Goal: Task Accomplishment & Management: Manage account settings

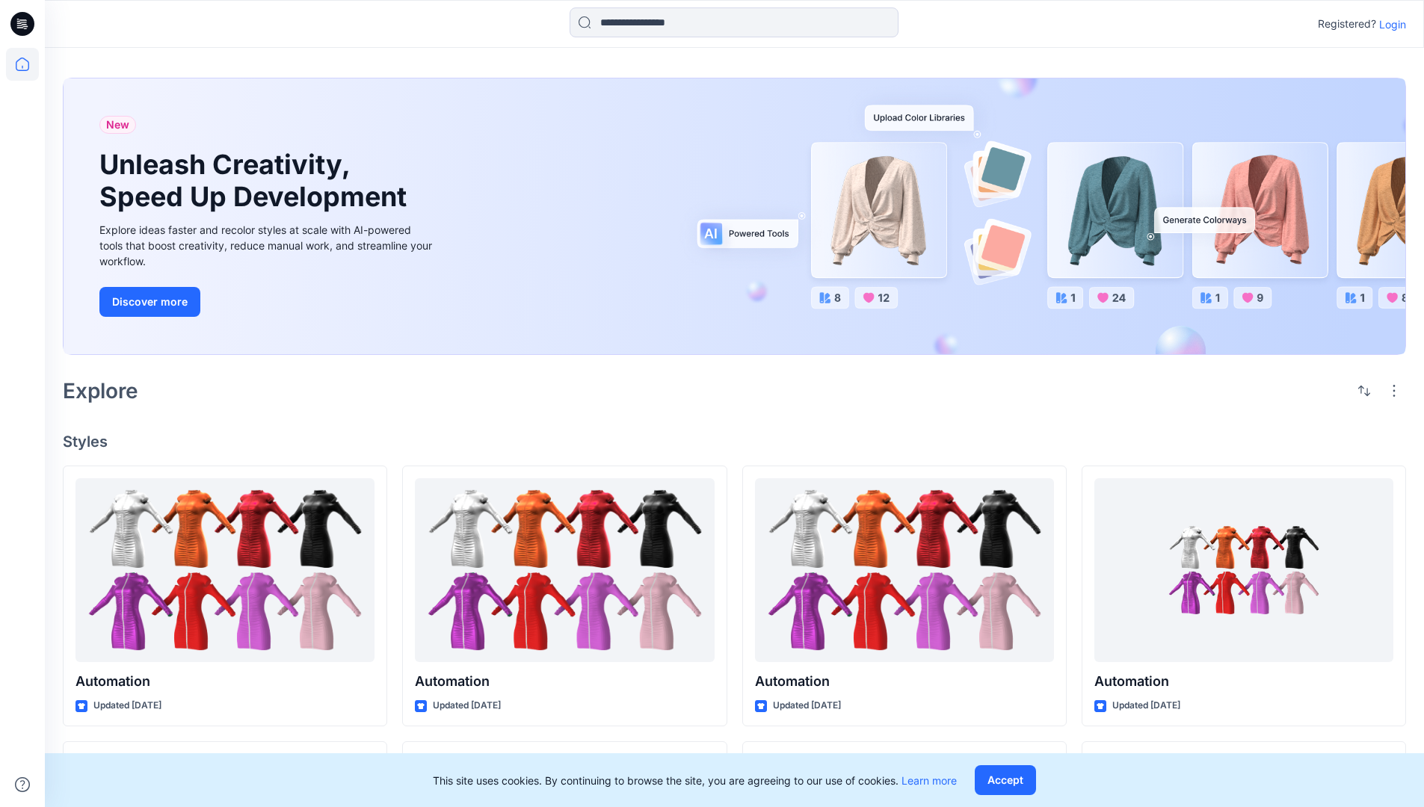
click at [1388, 24] on p "Login" at bounding box center [1392, 24] width 27 height 16
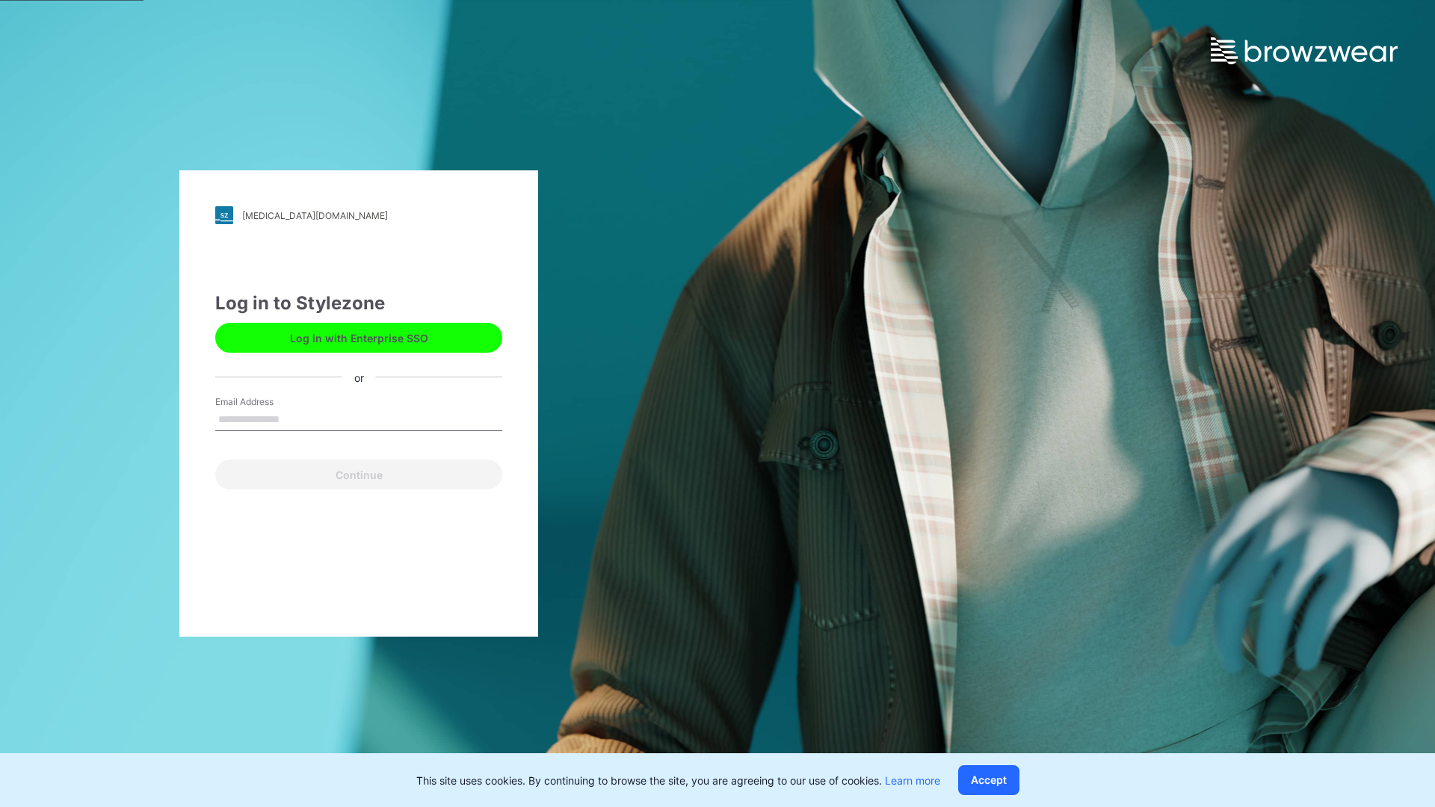
click at [295, 418] on input "Email Address" at bounding box center [358, 420] width 287 height 22
type input "**********"
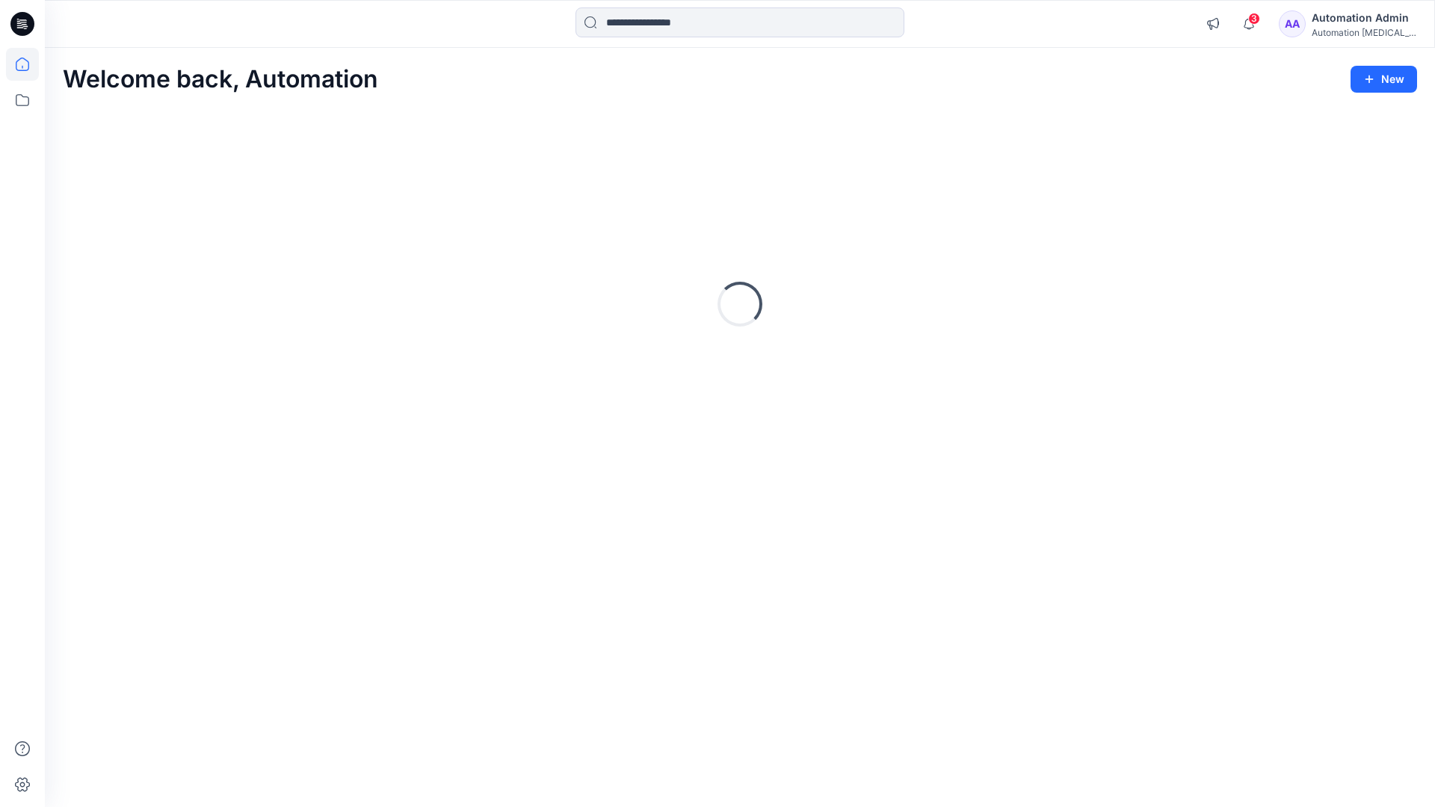
click at [28, 64] on icon at bounding box center [22, 64] width 13 height 13
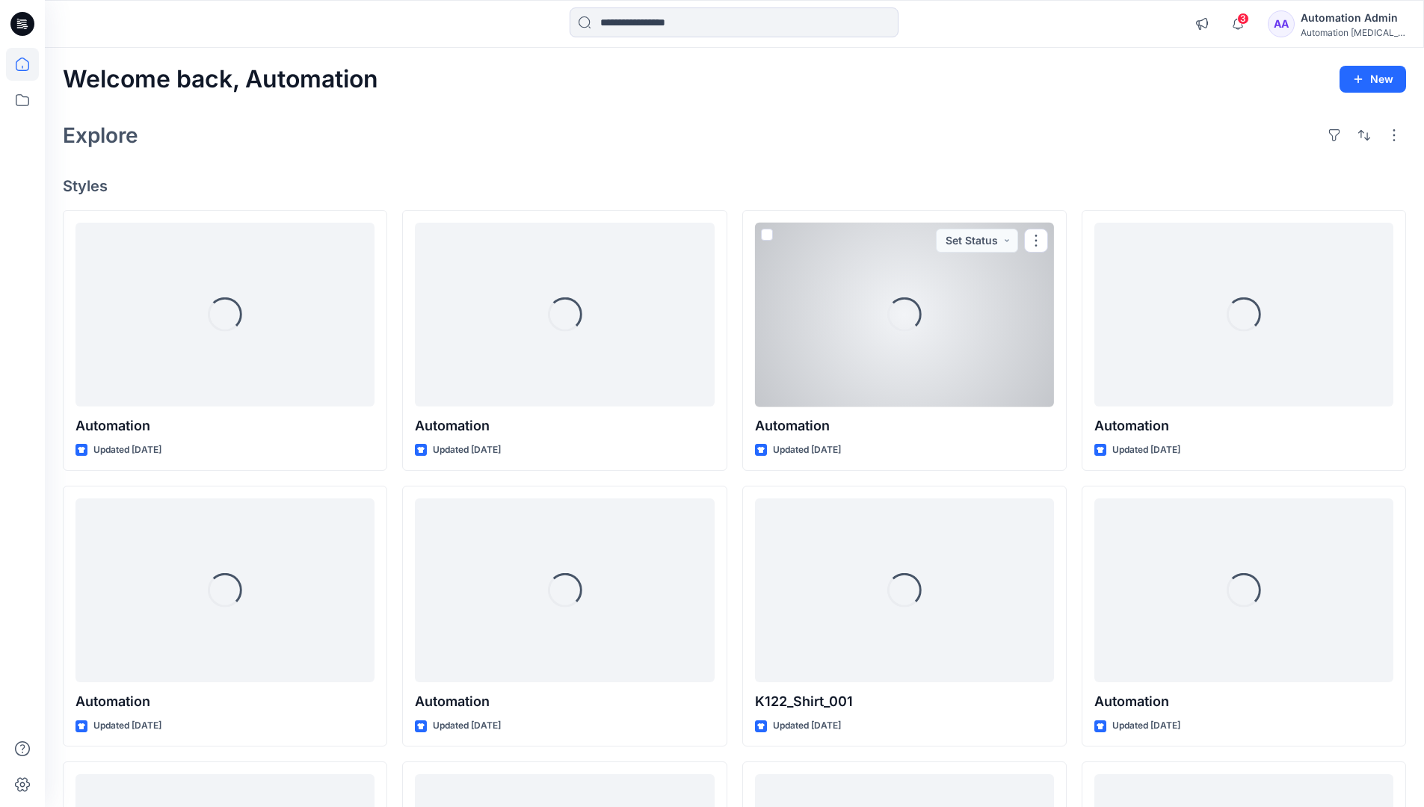
click at [1346, 22] on div "Automation Admin" at bounding box center [1352, 18] width 105 height 18
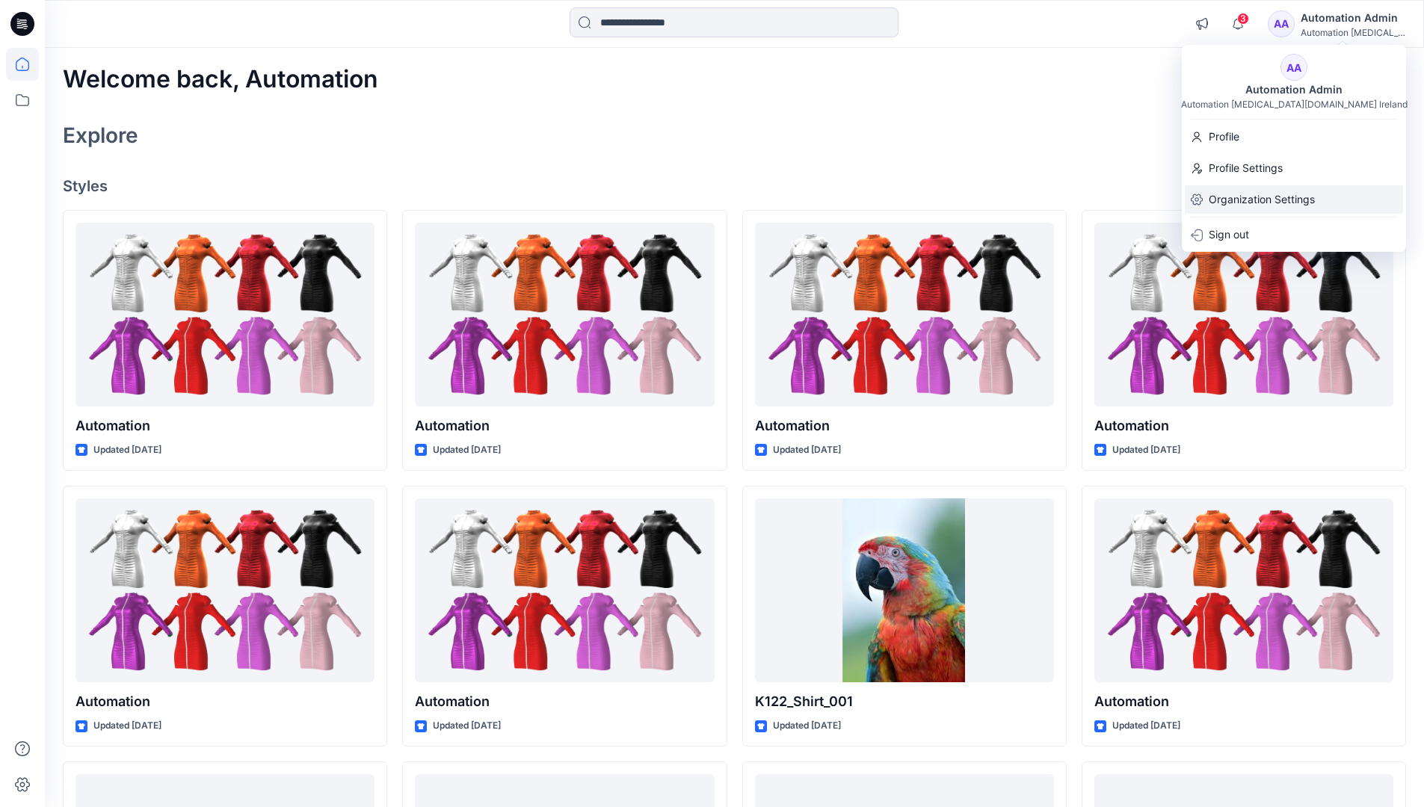
click at [1270, 192] on p "Organization Settings" at bounding box center [1261, 199] width 106 height 28
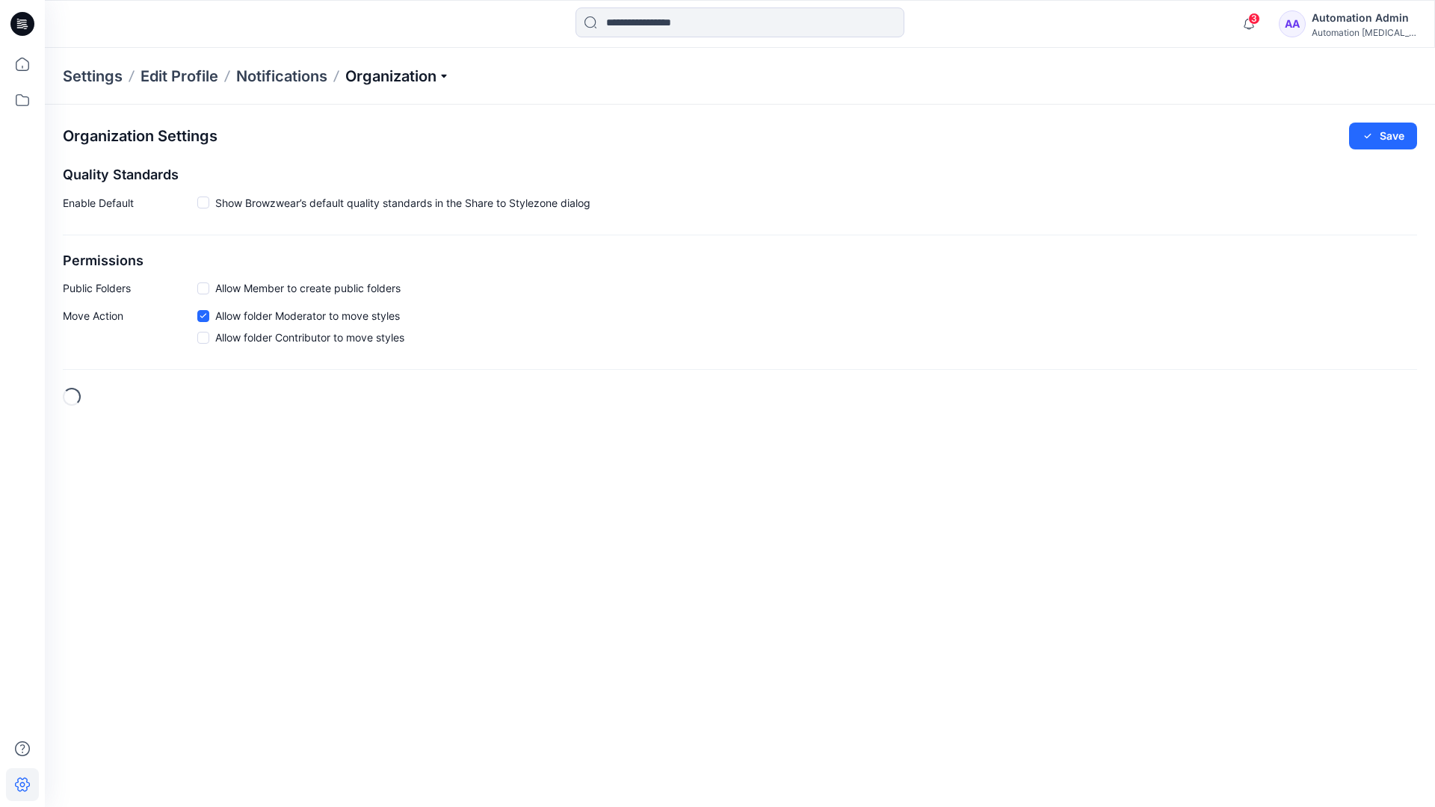
click at [448, 75] on p "Organization" at bounding box center [397, 76] width 105 height 21
click at [393, 167] on link "Edit Style Information Fields" at bounding box center [400, 170] width 218 height 30
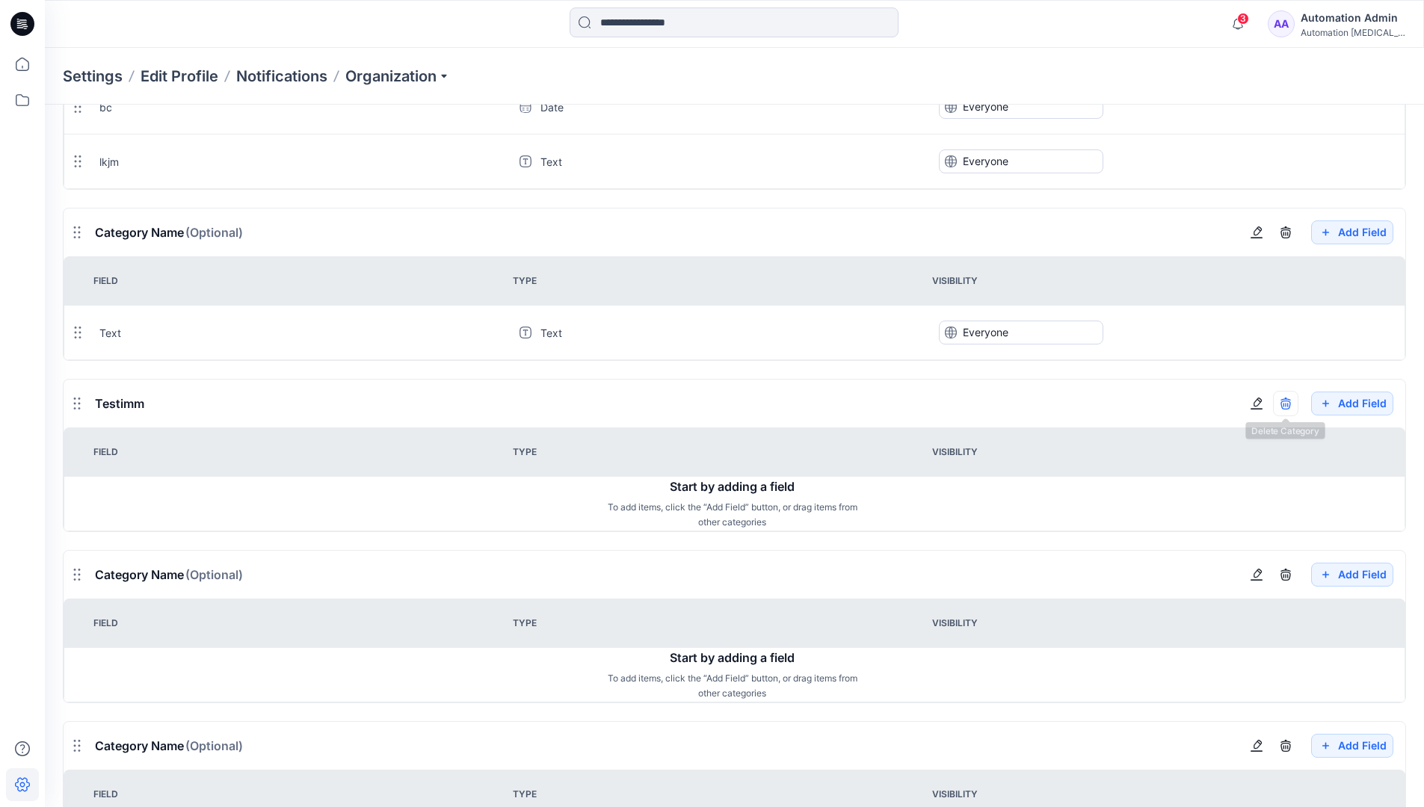
click at [1285, 403] on icon "button" at bounding box center [1285, 404] width 12 height 12
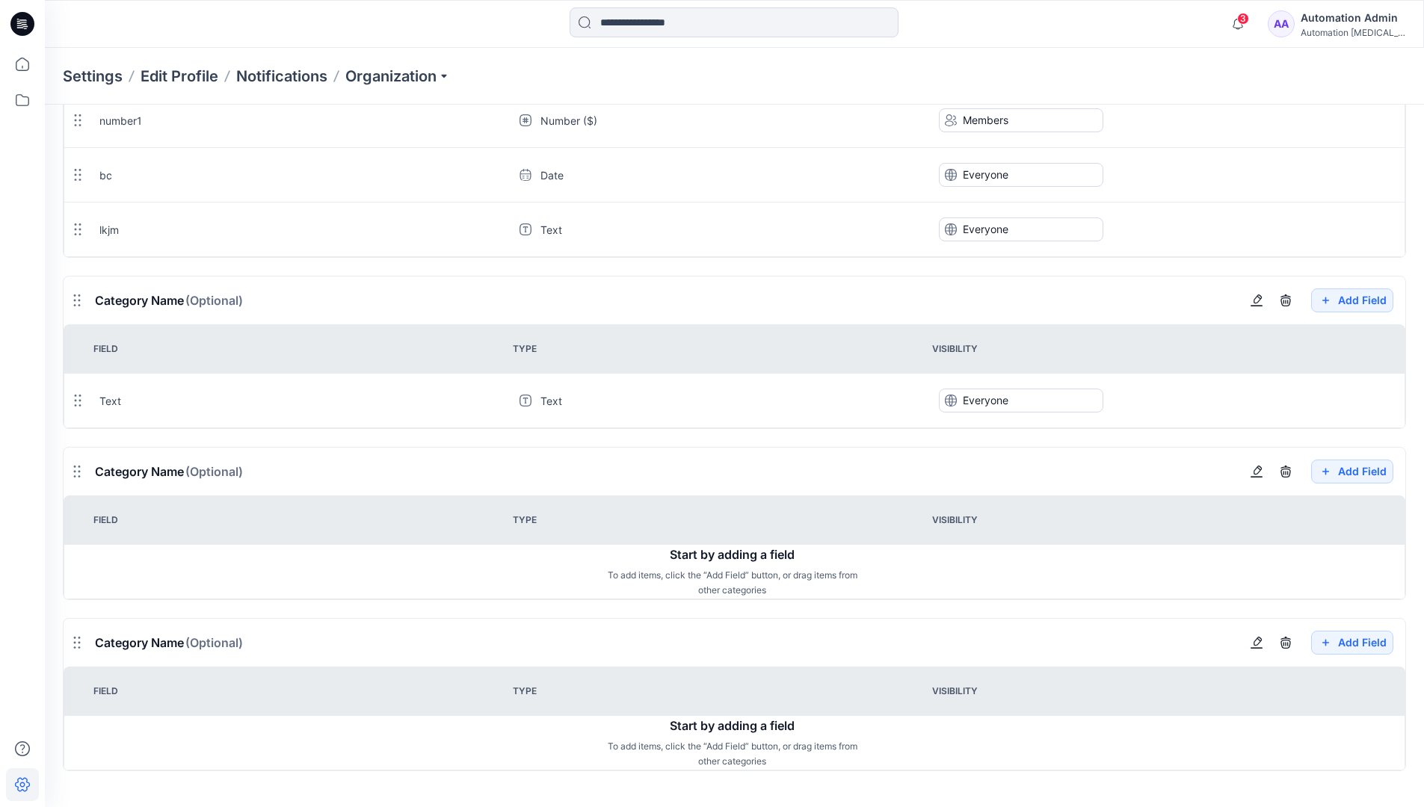
click at [1344, 14] on div "Automation Admin" at bounding box center [1352, 18] width 105 height 18
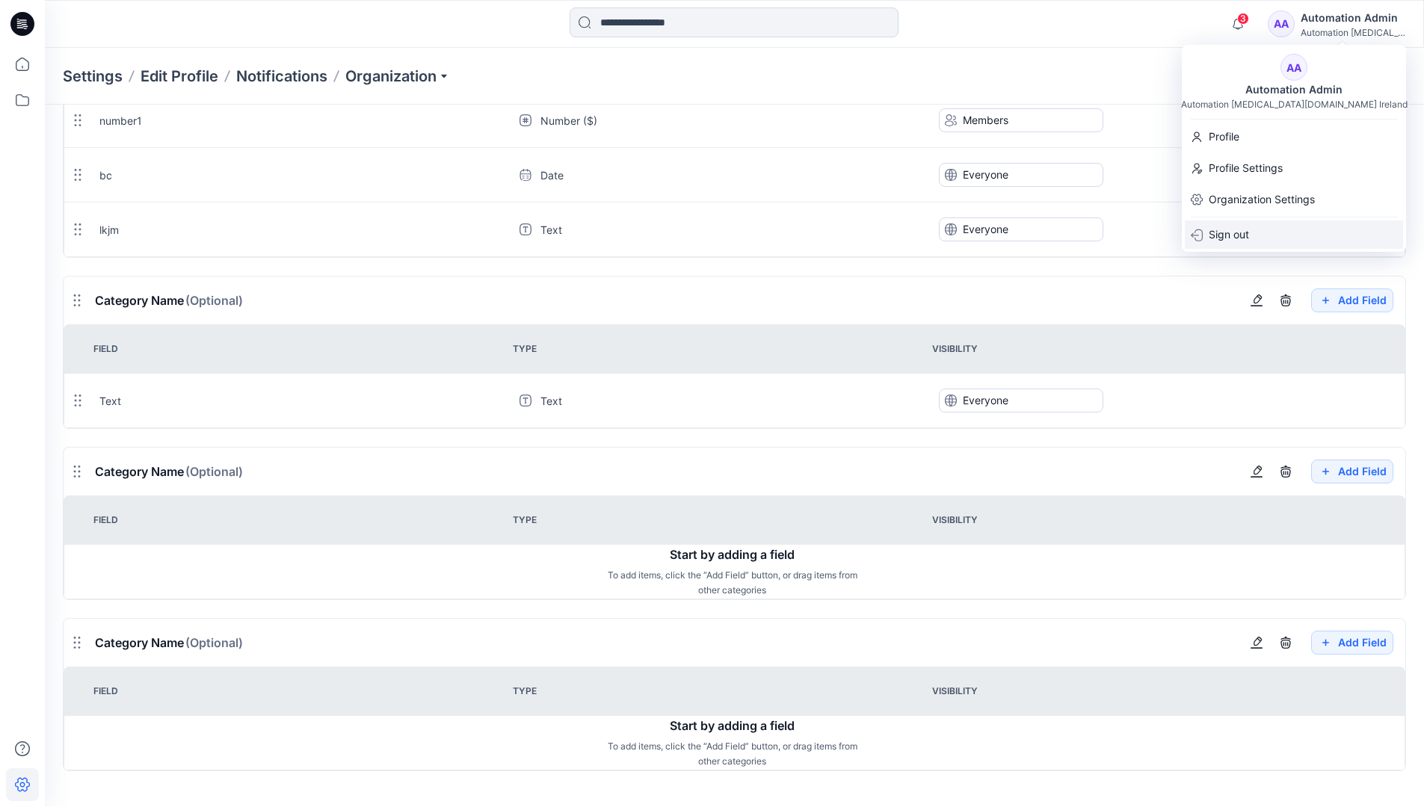
click at [1233, 233] on p "Sign out" at bounding box center [1228, 234] width 40 height 28
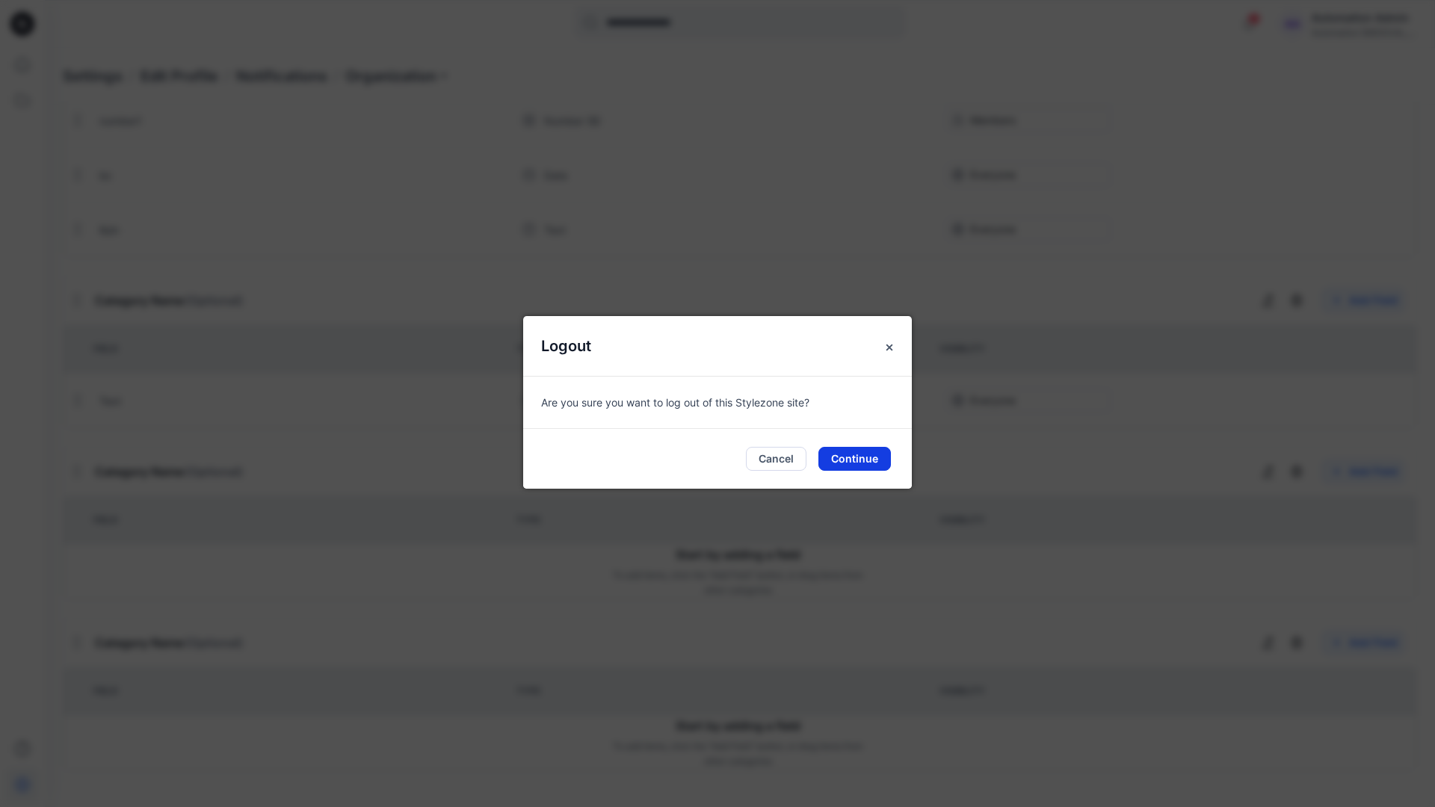
click at [871, 459] on button "Continue" at bounding box center [854, 459] width 72 height 24
